Goal: Information Seeking & Learning: Find specific fact

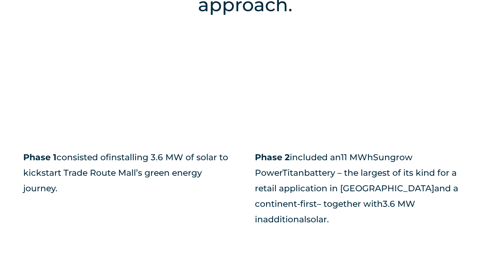
scroll to position [698, 0]
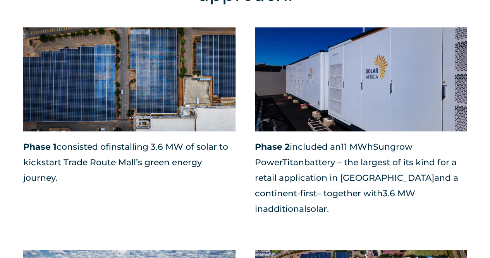
drag, startPoint x: 435, startPoint y: 193, endPoint x: 254, endPoint y: 140, distance: 188.0
click at [256, 140] on p "Phase 2 included a n 11 MWh Sungrow PowerTitan battery – the largest of its kin…" at bounding box center [361, 178] width 212 height 78
copy p "Phase 2 included a n 11 MWh Sungrow PowerTitan battery – the largest of its kin…"
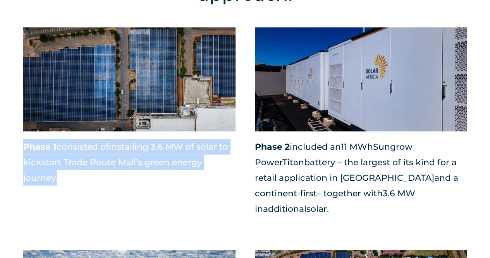
drag, startPoint x: 24, startPoint y: 146, endPoint x: 62, endPoint y: 174, distance: 47.5
click at [62, 174] on p "Phase 1 consisted of installing 3.6 MW of solar to kickstart Trade Route Mall’s…" at bounding box center [129, 162] width 212 height 47
copy p "Phase 1 consisted of installing 3.6 MW of solar to kickstart Trade Route Mall’s…"
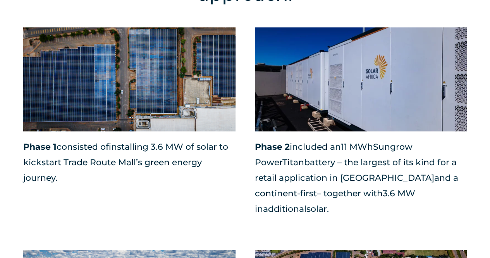
drag, startPoint x: 317, startPoint y: 177, endPoint x: 372, endPoint y: 186, distance: 55.4
click at [318, 177] on span "battery – the largest of its kind for a retail application in [GEOGRAPHIC_DATA]" at bounding box center [356, 170] width 202 height 26
drag, startPoint x: 414, startPoint y: 187, endPoint x: 250, endPoint y: 141, distance: 170.3
click at [251, 141] on div "Phase 1 consisted of installing 3.6 MW of solar to kickstart Trade Route Mall’s…" at bounding box center [245, 128] width 444 height 203
copy p "Phase 2 included a n 11 MWh Sungrow PowerTitan battery – the largest of its kin…"
